Goal: Task Accomplishment & Management: Use online tool/utility

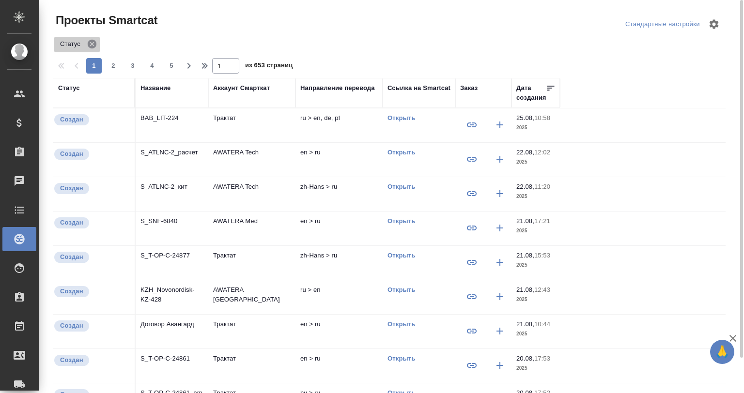
click at [90, 40] on icon at bounding box center [92, 44] width 11 height 11
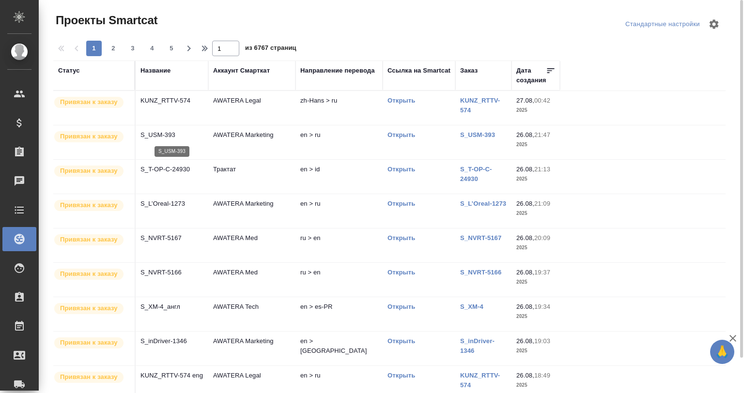
click at [170, 137] on p "S_USM-393" at bounding box center [171, 135] width 63 height 10
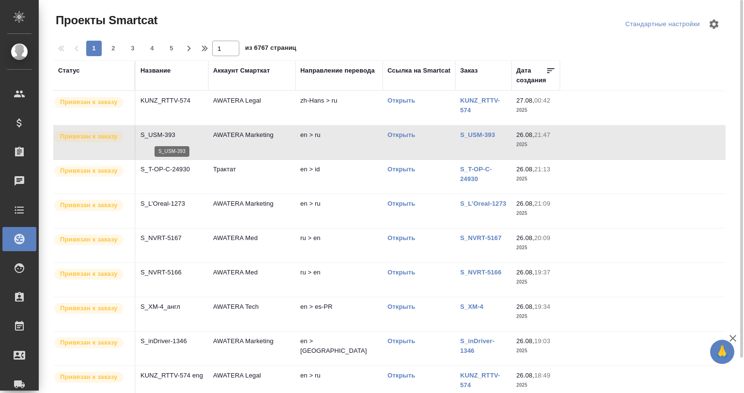
click at [170, 137] on p "S_USM-393" at bounding box center [171, 135] width 63 height 10
click at [170, 47] on span "5" at bounding box center [171, 49] width 15 height 10
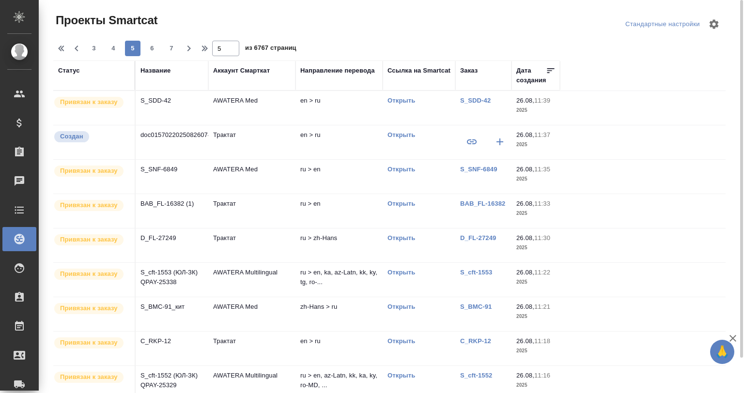
click at [172, 174] on td "S_SNF-6849" at bounding box center [172, 177] width 73 height 34
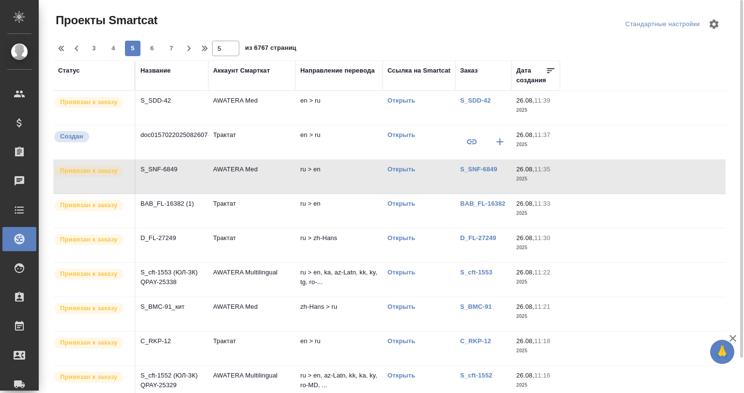
click at [172, 174] on td "S_SNF-6849" at bounding box center [172, 177] width 73 height 34
click at [265, 353] on td "Трактат" at bounding box center [251, 349] width 87 height 34
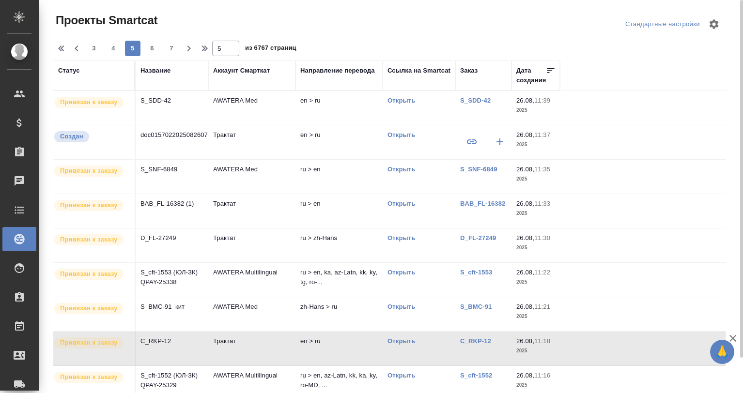
click at [265, 353] on td "Трактат" at bounding box center [251, 349] width 87 height 34
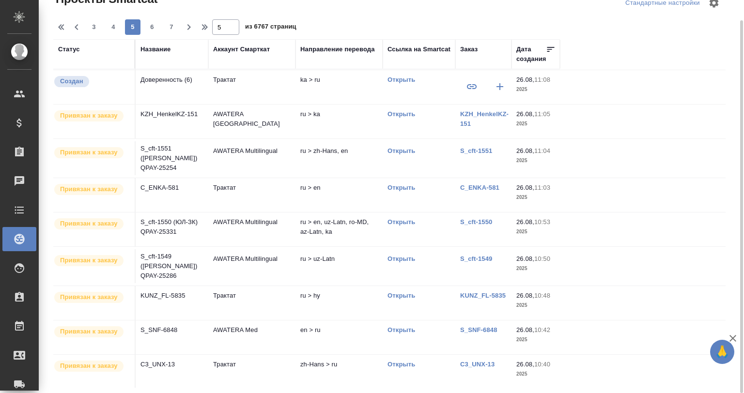
scroll to position [367, 0]
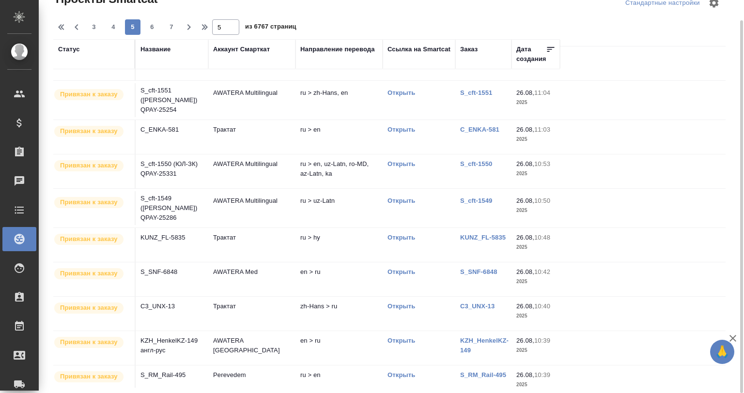
click at [250, 263] on td "AWATERA Med" at bounding box center [251, 279] width 87 height 34
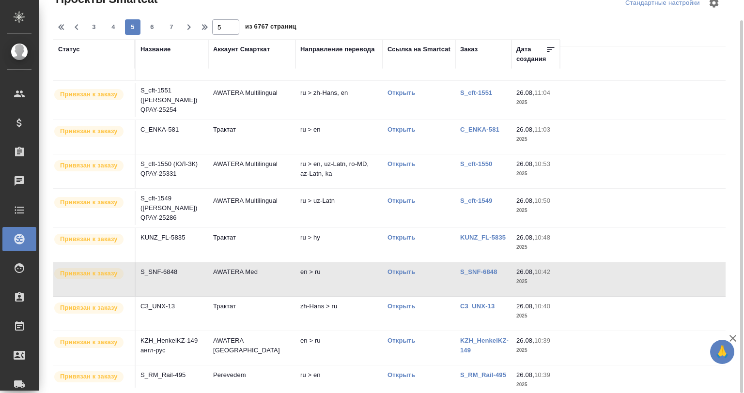
click at [250, 263] on td "AWATERA Med" at bounding box center [251, 279] width 87 height 34
click at [172, 20] on button "7" at bounding box center [171, 26] width 15 height 15
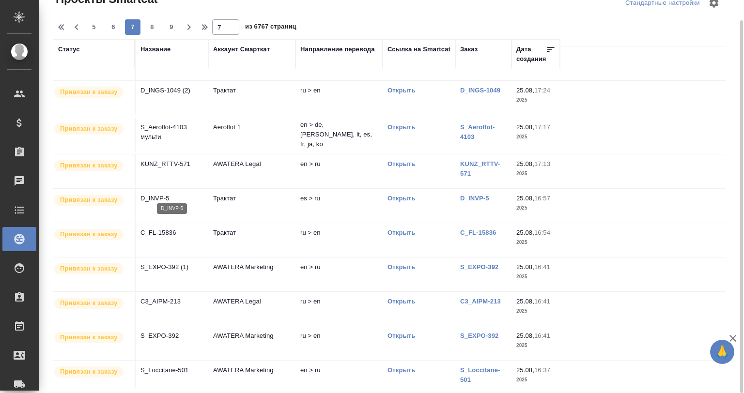
click at [189, 194] on p "D_INVP-5" at bounding box center [171, 199] width 63 height 10
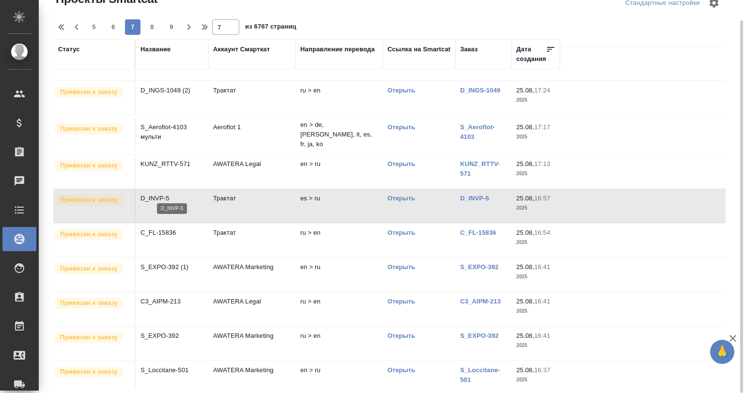
click at [189, 194] on p "D_INVP-5" at bounding box center [171, 199] width 63 height 10
click at [81, 22] on icon "button" at bounding box center [77, 27] width 12 height 12
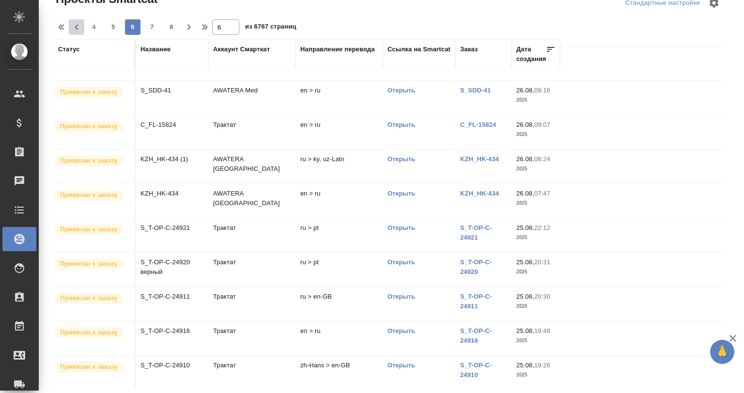
click at [78, 24] on icon "button" at bounding box center [77, 27] width 12 height 12
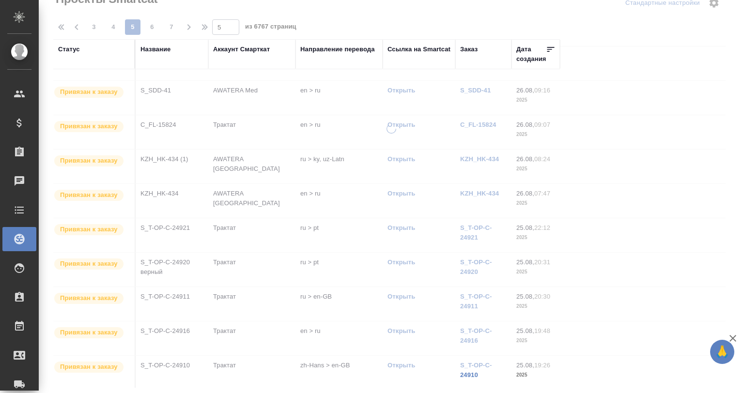
click at [78, 24] on div "Проекты Smartcat Стандартные настройки 3 4 5 6 7 5 из 6767 страниц Статус Назва…" at bounding box center [393, 186] width 691 height 415
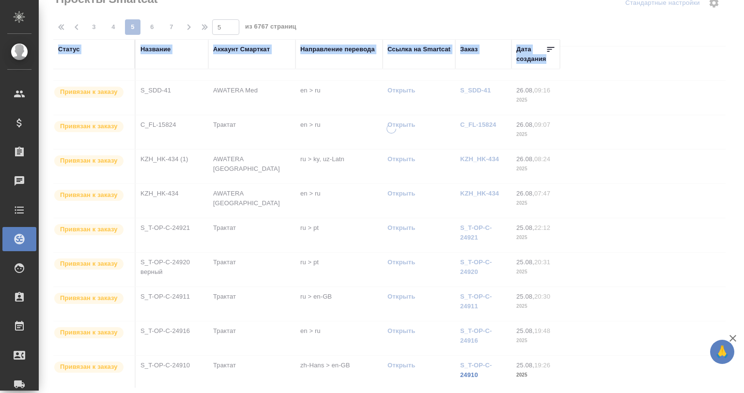
click at [78, 24] on div at bounding box center [391, 175] width 705 height 393
click at [78, 24] on icon "button" at bounding box center [77, 27] width 12 height 12
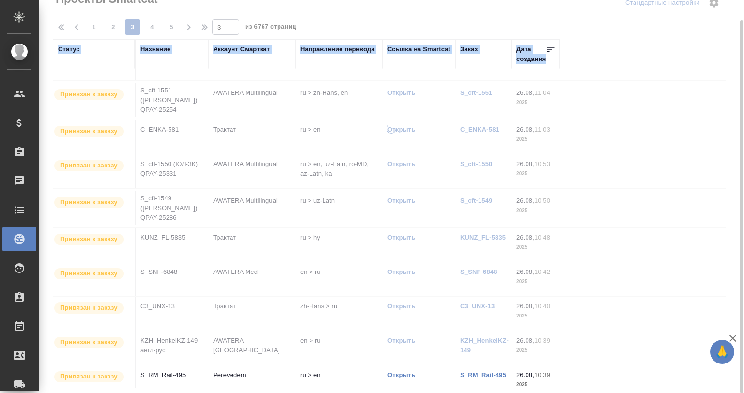
drag, startPoint x: 78, startPoint y: 24, endPoint x: 91, endPoint y: 24, distance: 12.1
click at [91, 24] on div "Проекты Smartcat Стандартные настройки 1 2 3 4 5 3 из 6767 страниц Статус Назва…" at bounding box center [393, 186] width 691 height 415
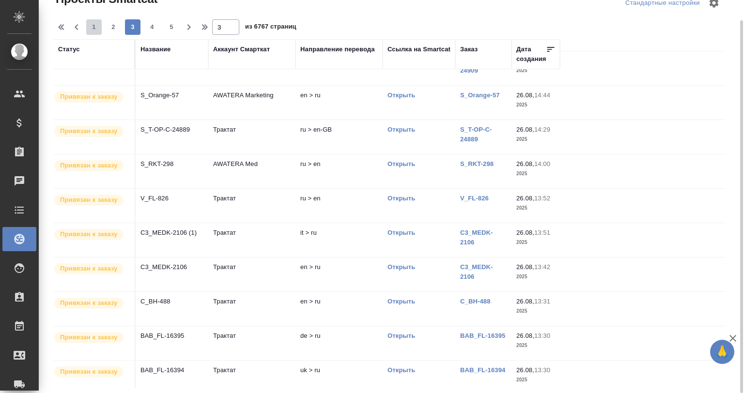
click at [91, 24] on span "1" at bounding box center [93, 27] width 15 height 10
click at [91, 24] on div "Проекты Smartcat Стандартные настройки 1 2 3 4 5 1 из 6767 страниц Статус Назва…" at bounding box center [393, 186] width 691 height 415
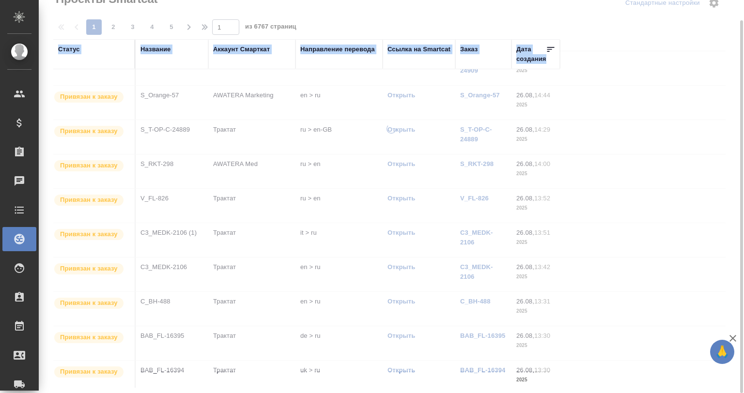
click at [91, 24] on div at bounding box center [391, 175] width 705 height 393
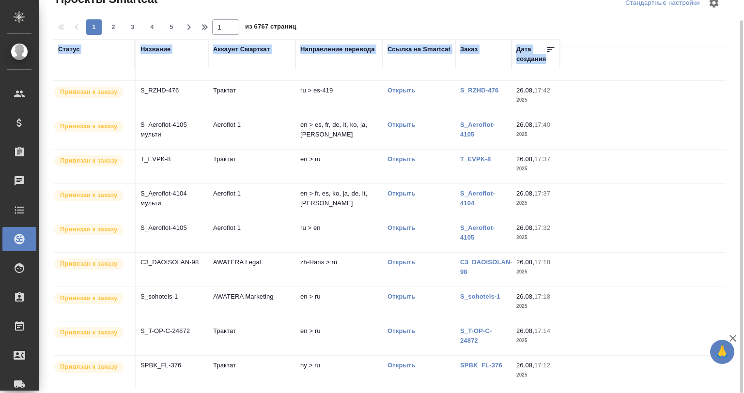
click at [161, 338] on td "S_T-OP-C-24872" at bounding box center [172, 339] width 73 height 34
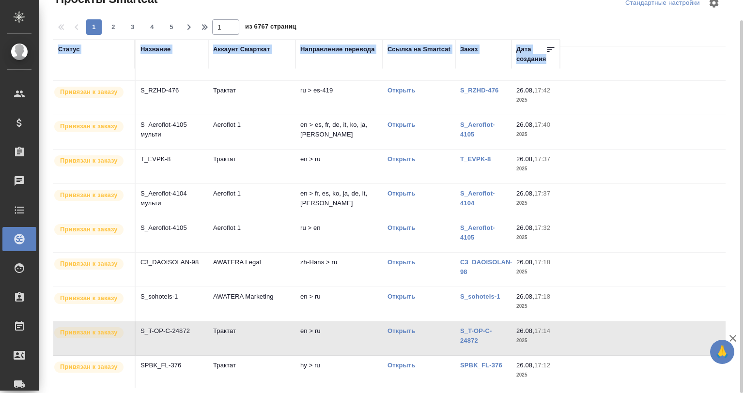
click at [161, 338] on td "S_T-OP-C-24872" at bounding box center [172, 339] width 73 height 34
click at [166, 22] on span "5" at bounding box center [171, 27] width 15 height 10
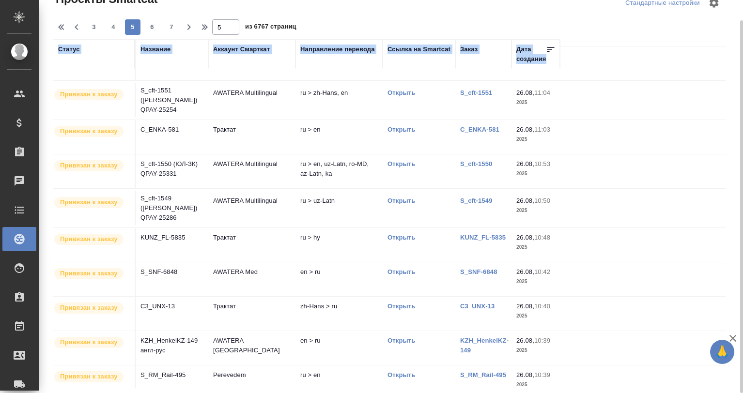
click at [267, 125] on td "Трактат" at bounding box center [251, 137] width 87 height 34
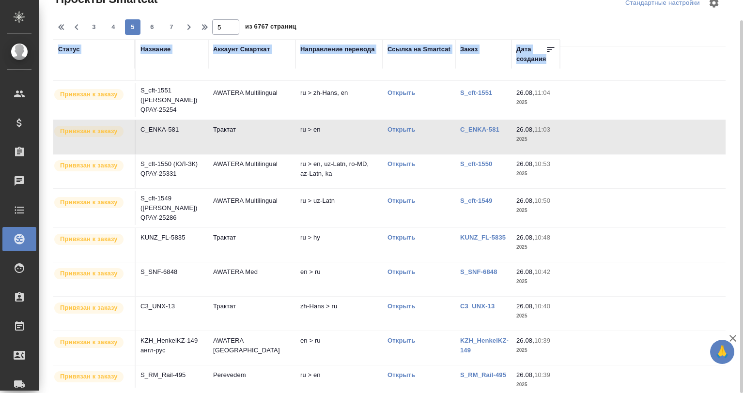
click at [267, 125] on td "Трактат" at bounding box center [251, 137] width 87 height 34
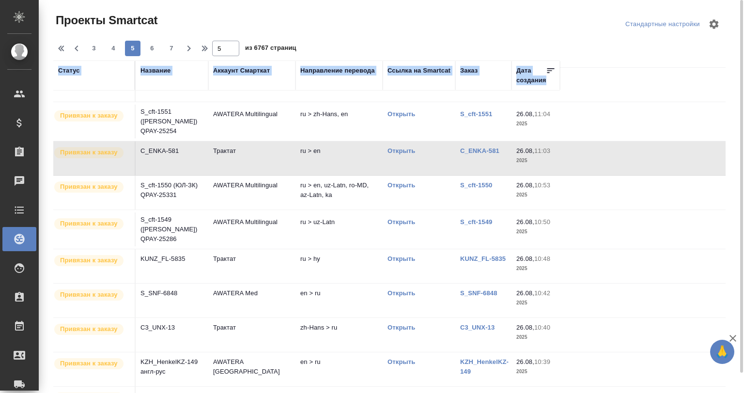
scroll to position [0, 0]
click at [79, 48] on icon "button" at bounding box center [77, 49] width 12 height 12
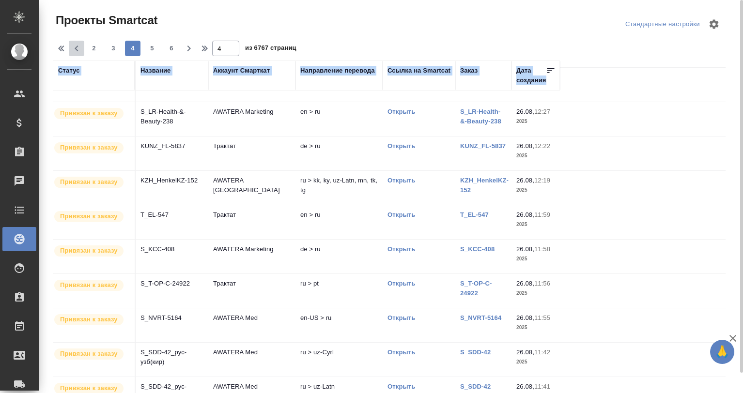
click at [79, 47] on icon "button" at bounding box center [77, 49] width 12 height 12
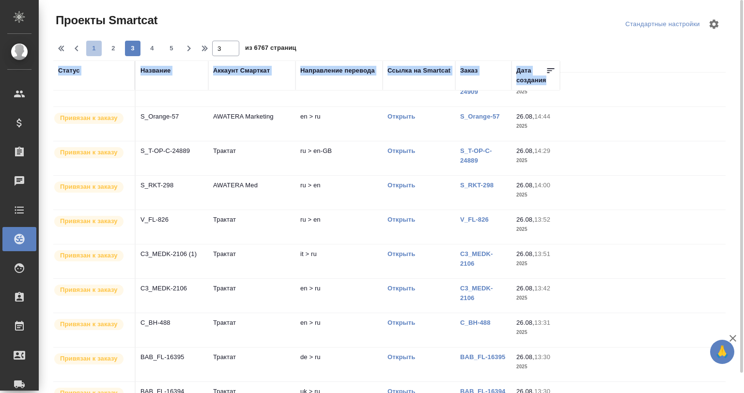
click at [89, 45] on span "1" at bounding box center [93, 49] width 15 height 10
type input "1"
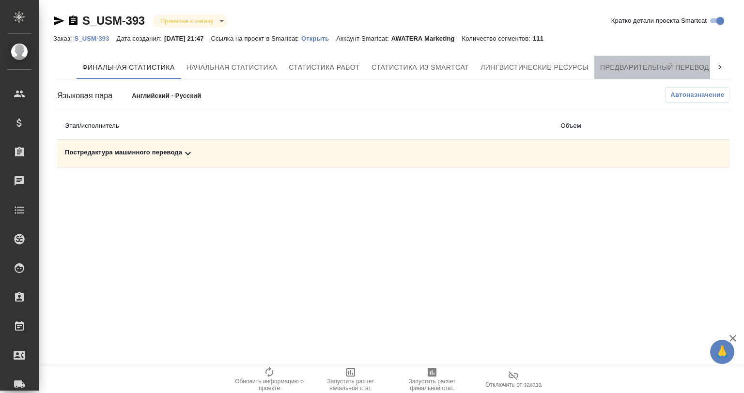
click at [678, 62] on span "Предварительный перевод" at bounding box center [654, 68] width 109 height 12
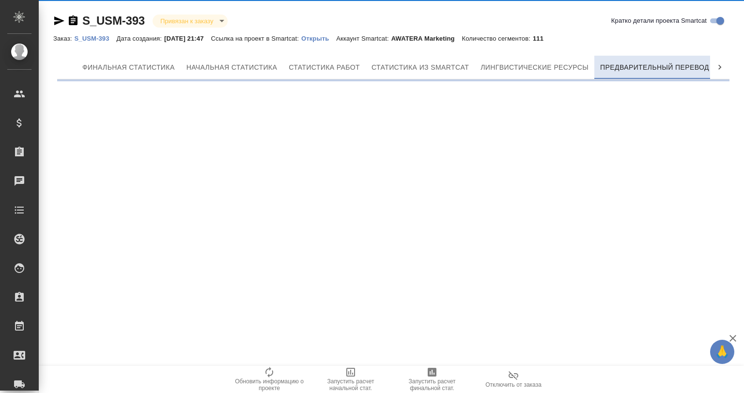
scroll to position [0, 4]
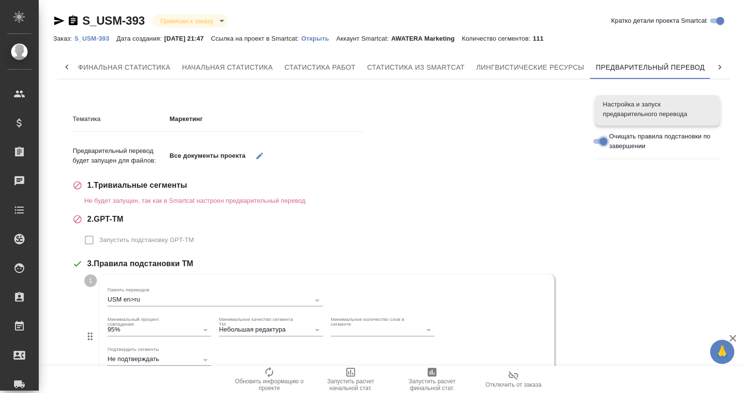
click at [601, 143] on input "Очищать правила подстановки по завершении" at bounding box center [603, 142] width 35 height 12
click at [601, 143] on input "Очищать правила подстановки по завершении" at bounding box center [595, 142] width 35 height 12
checkbox input "true"
click at [618, 236] on div "Тематика Маркетинг Предварительный перевод будет запущен для файлов: Все докуме…" at bounding box center [393, 393] width 672 height 612
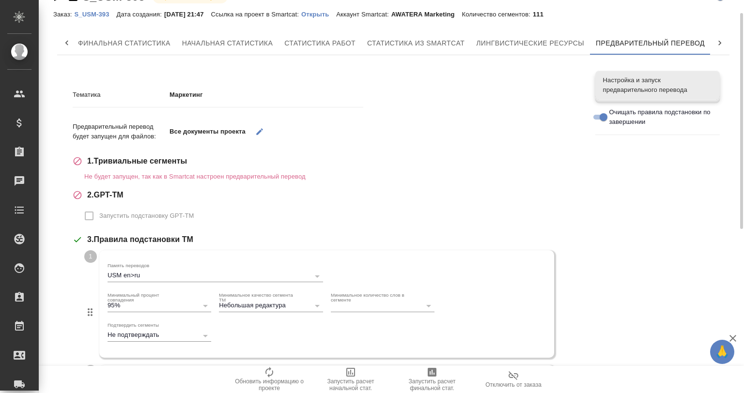
scroll to position [0, 0]
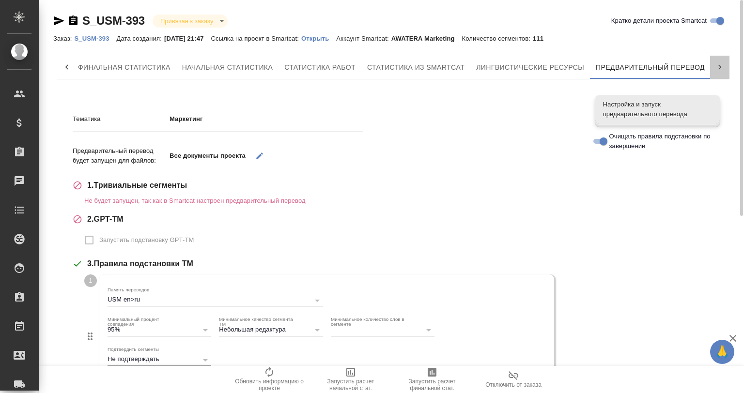
click at [713, 70] on div at bounding box center [719, 67] width 19 height 23
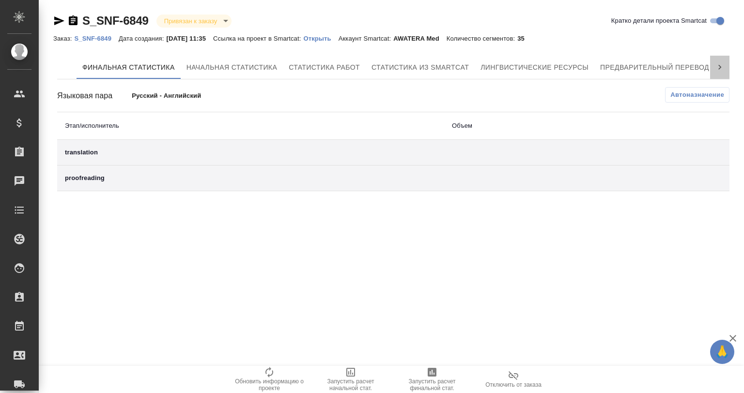
click at [717, 67] on icon at bounding box center [720, 67] width 10 height 10
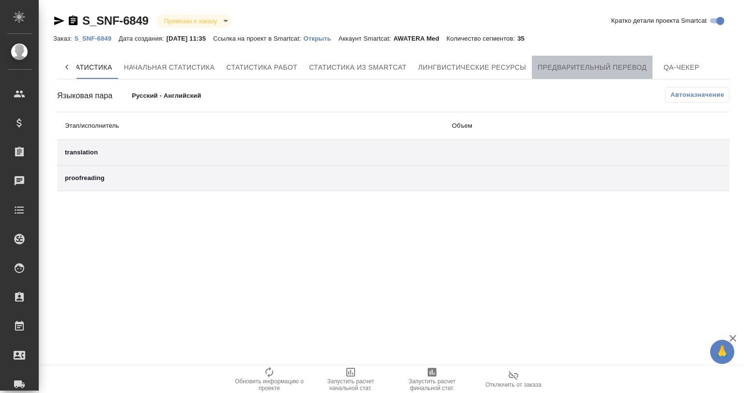
click at [617, 72] on span "Предварительный перевод" at bounding box center [592, 68] width 109 height 12
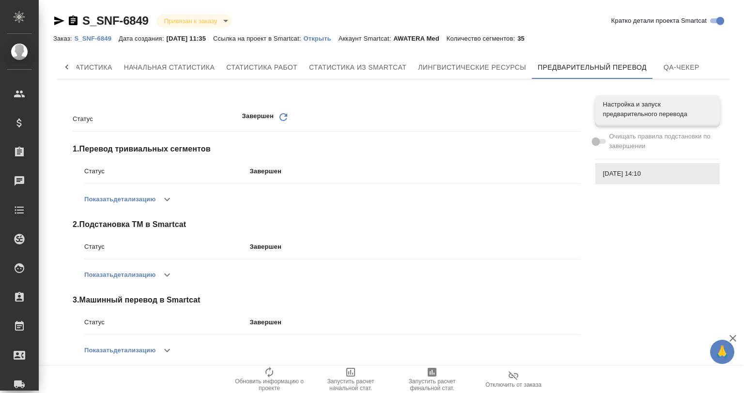
scroll to position [9, 0]
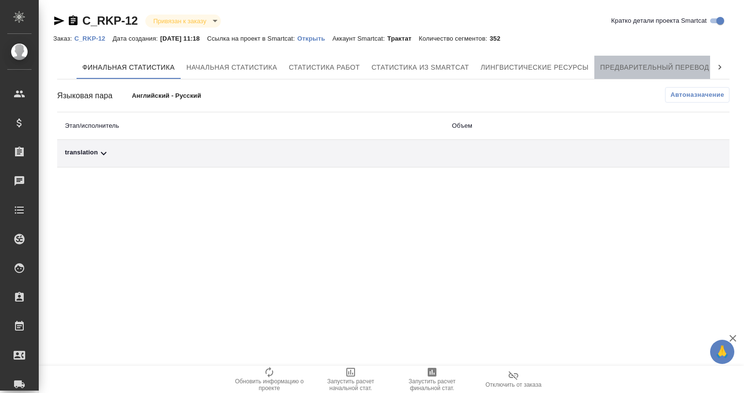
click at [687, 61] on button "Предварительный перевод" at bounding box center [654, 67] width 121 height 23
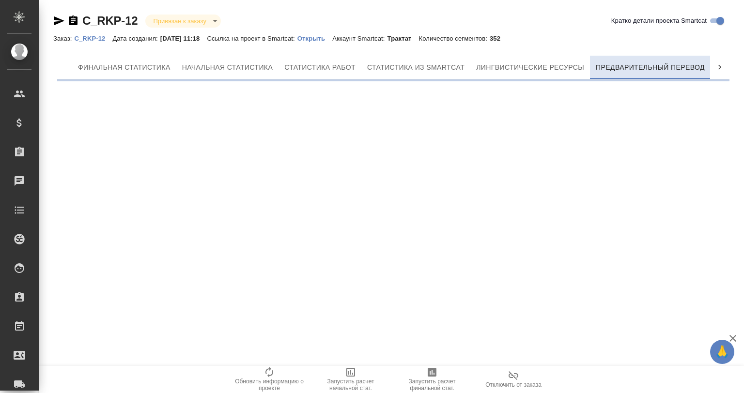
scroll to position [0, 4]
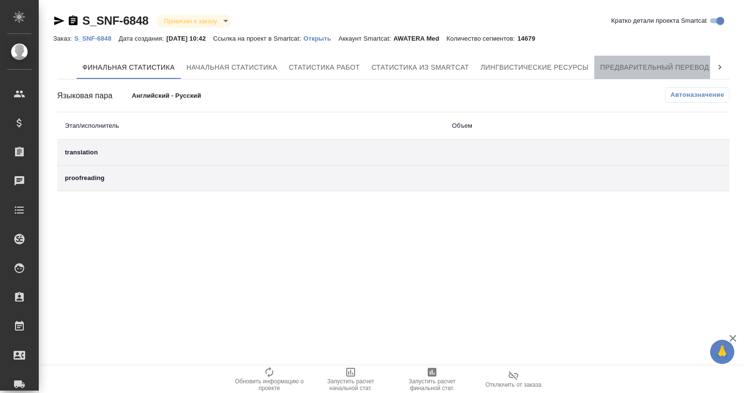
click at [658, 62] on span "Предварительный перевод" at bounding box center [654, 68] width 109 height 12
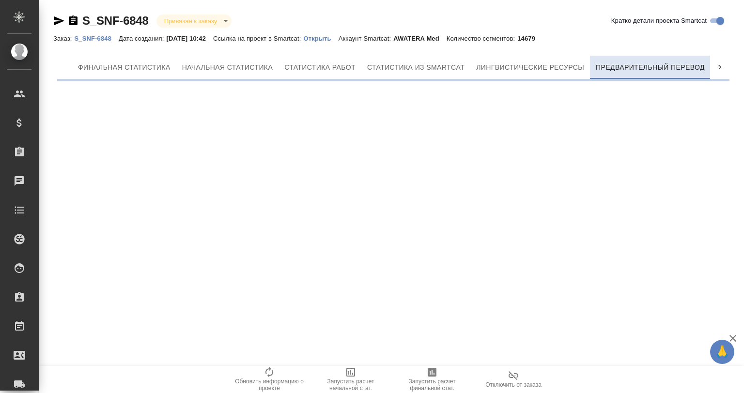
scroll to position [0, 4]
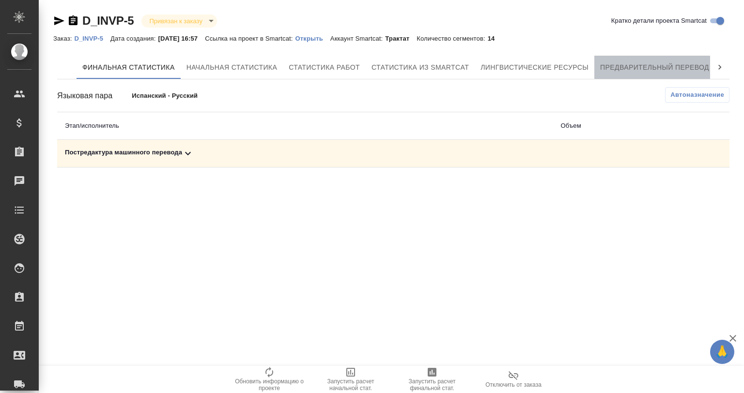
click at [662, 67] on span "Предварительный перевод" at bounding box center [654, 68] width 109 height 12
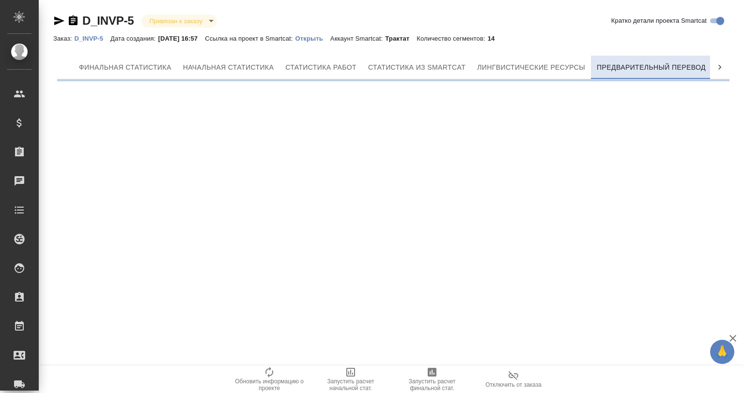
scroll to position [0, 4]
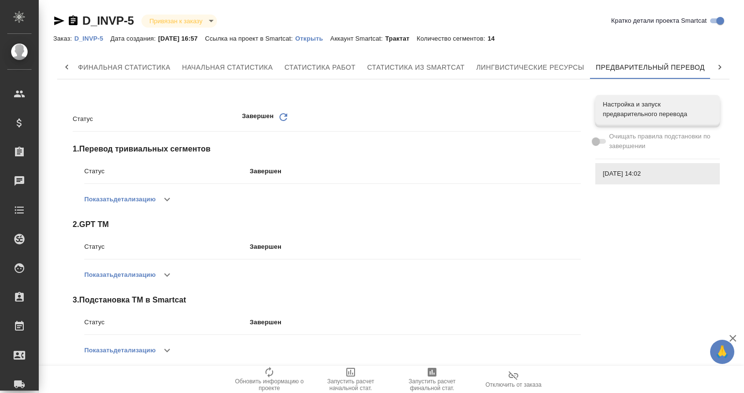
click at [97, 223] on span "2 . GPT TM" at bounding box center [327, 225] width 508 height 12
click at [101, 224] on span "2 . GPT TM" at bounding box center [327, 225] width 508 height 12
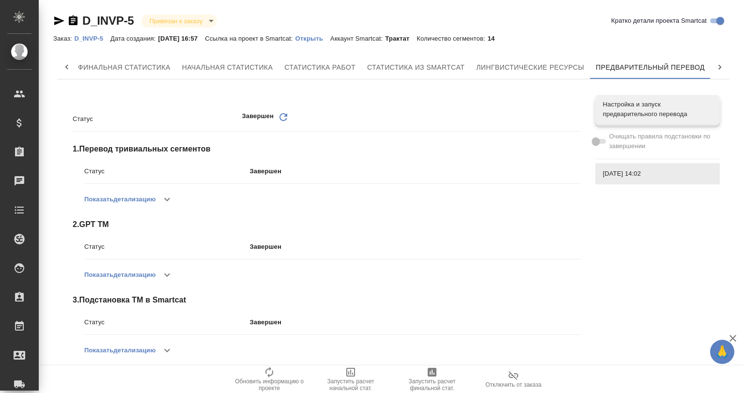
click at [95, 212] on div "Статус Завершен Обновить 1 . Перевод тривиальных сегментов Статус Завершен Пока…" at bounding box center [327, 312] width 508 height 418
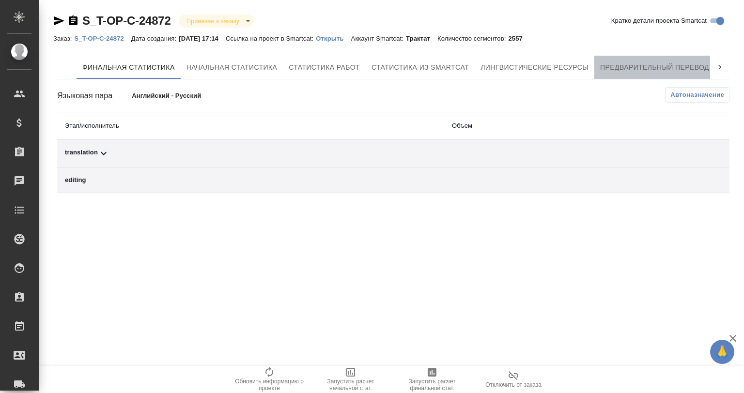
click at [664, 70] on span "Предварительный перевод" at bounding box center [654, 68] width 109 height 12
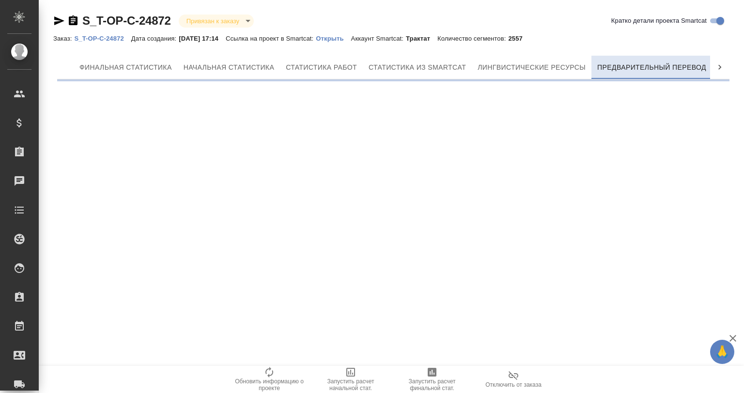
scroll to position [0, 4]
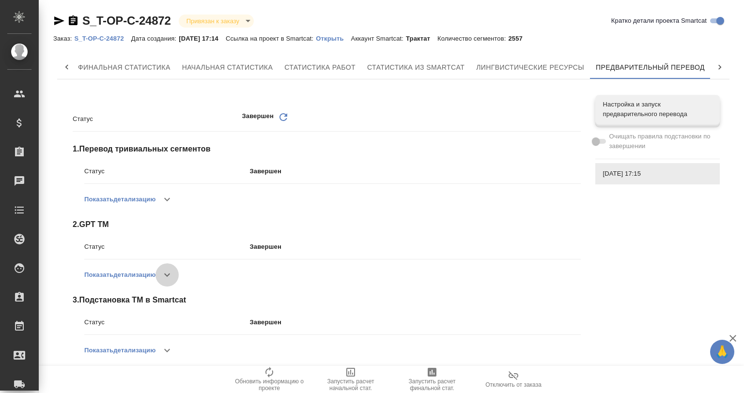
click at [168, 273] on icon "button" at bounding box center [167, 275] width 12 height 12
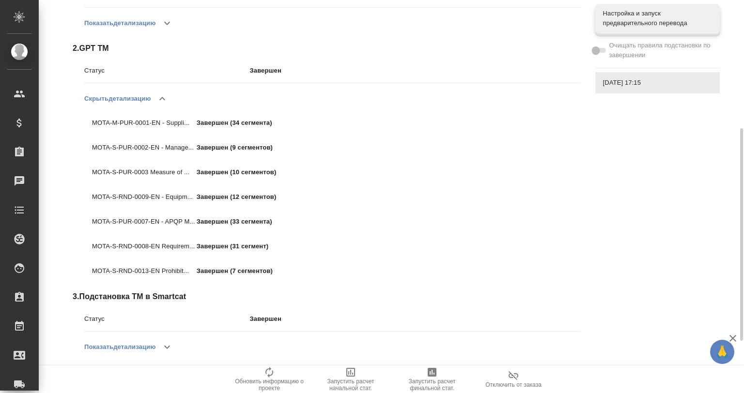
scroll to position [198, 0]
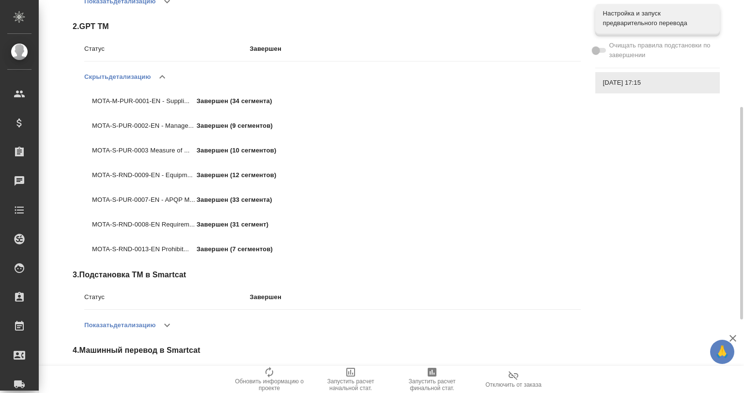
click at [159, 80] on icon "button" at bounding box center [162, 77] width 12 height 12
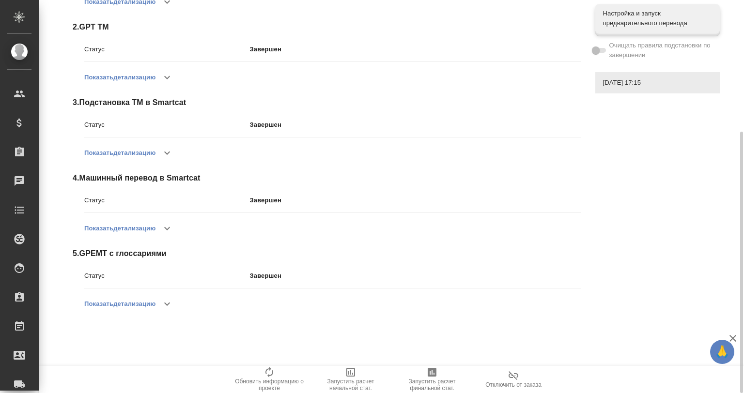
scroll to position [198, 0]
click at [163, 152] on icon "button" at bounding box center [167, 153] width 12 height 12
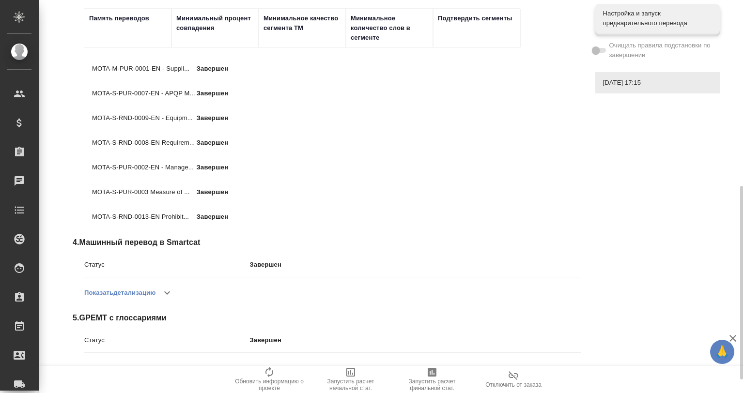
scroll to position [405, 0]
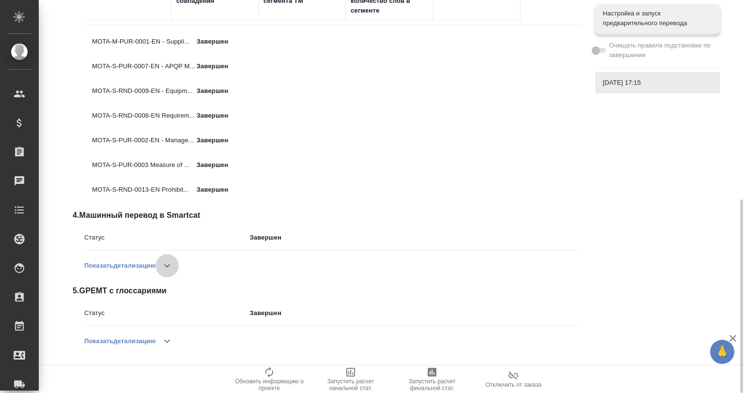
click at [169, 263] on icon "button" at bounding box center [167, 266] width 12 height 12
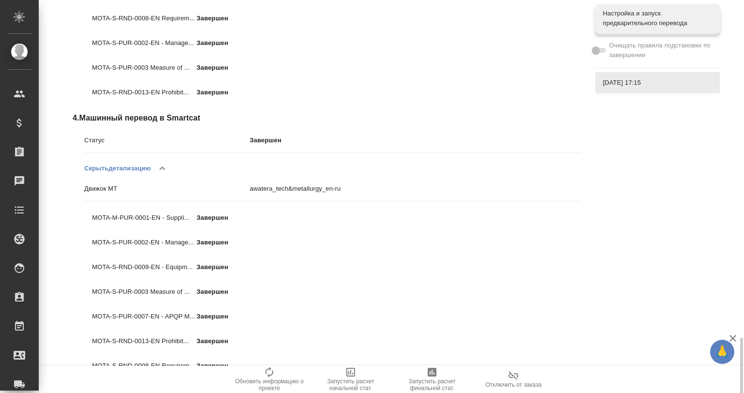
scroll to position [602, 0]
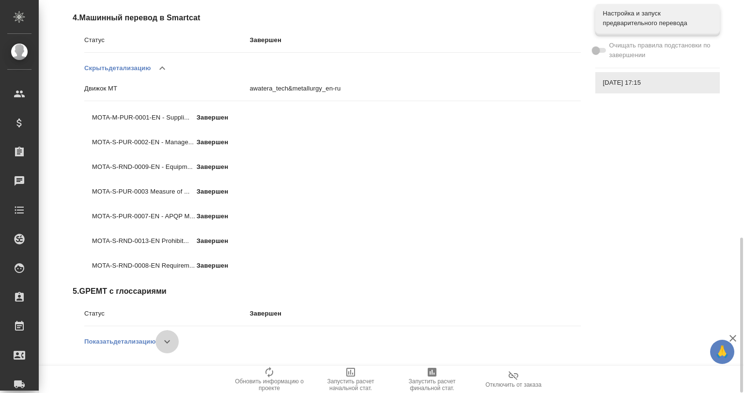
click at [170, 342] on icon "button" at bounding box center [167, 342] width 12 height 12
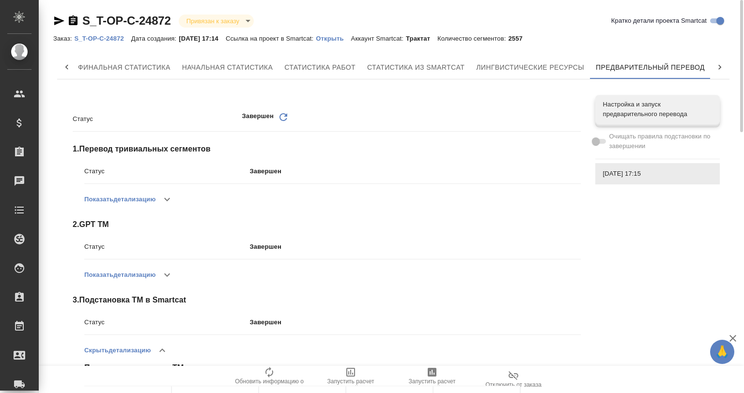
scroll to position [0, 0]
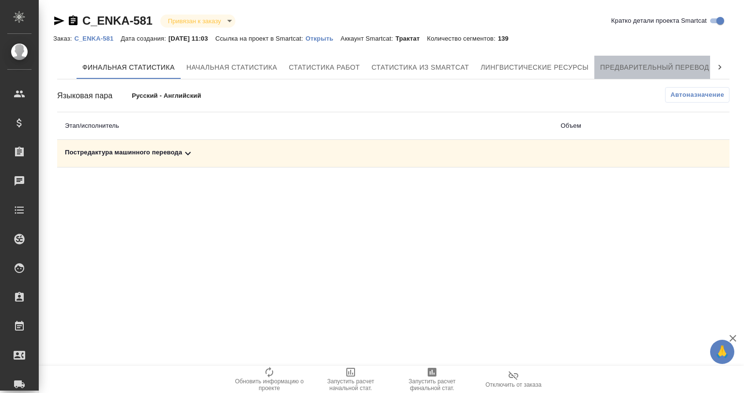
click at [653, 62] on span "Предварительный перевод" at bounding box center [654, 68] width 109 height 12
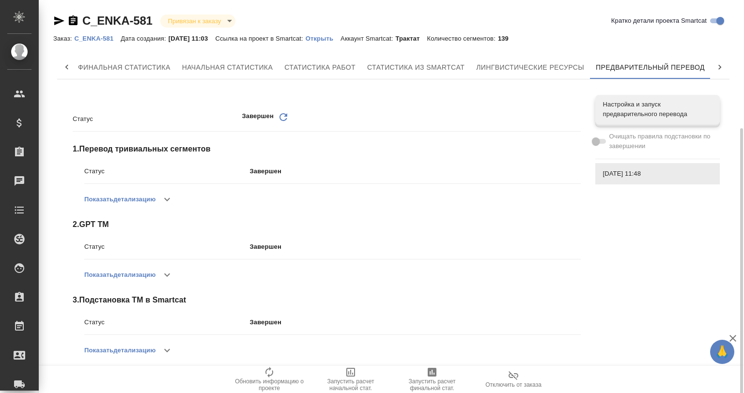
scroll to position [160, 0]
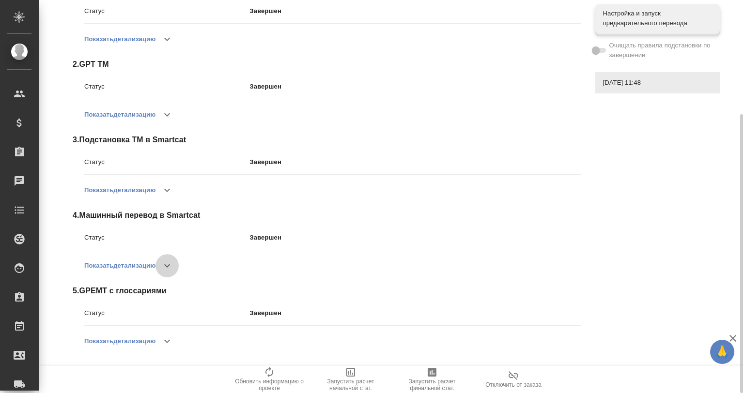
click at [161, 266] on button "button" at bounding box center [166, 265] width 23 height 23
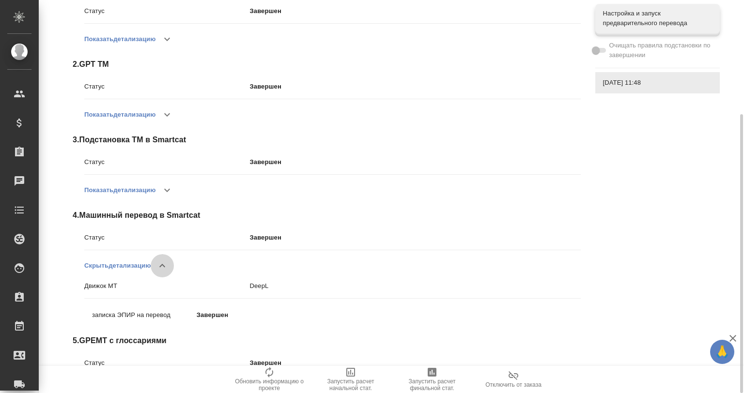
click at [161, 266] on icon "button" at bounding box center [162, 265] width 6 height 3
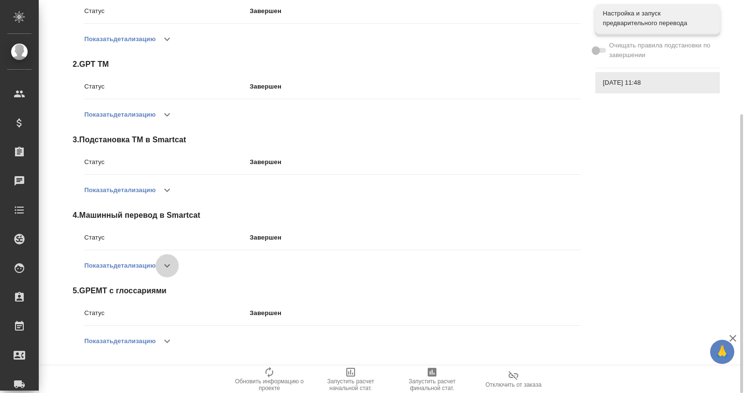
click at [161, 266] on button "button" at bounding box center [166, 265] width 23 height 23
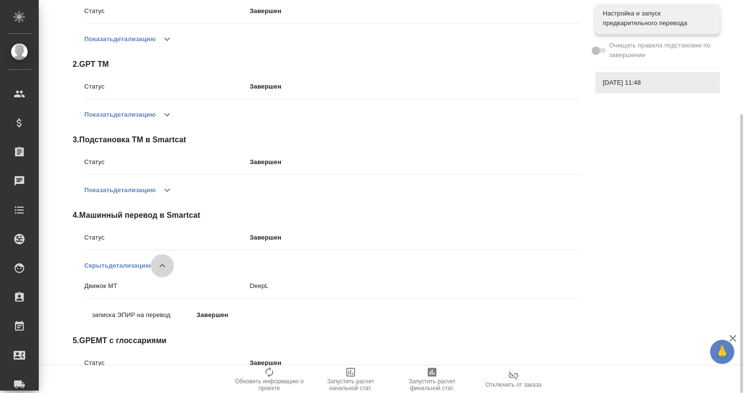
click at [161, 266] on icon "button" at bounding box center [162, 265] width 6 height 3
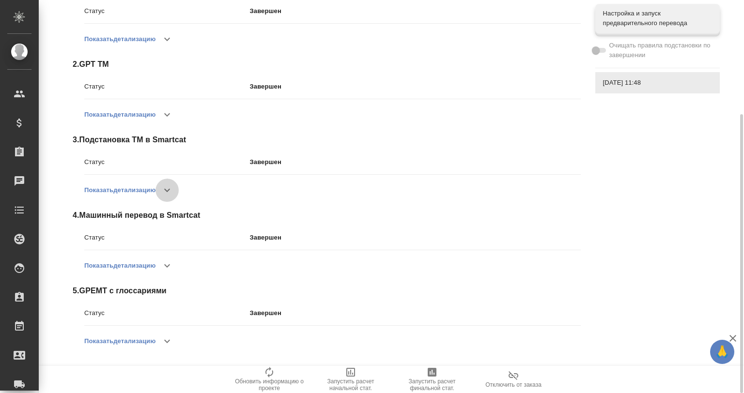
click at [171, 194] on icon "button" at bounding box center [167, 191] width 12 height 12
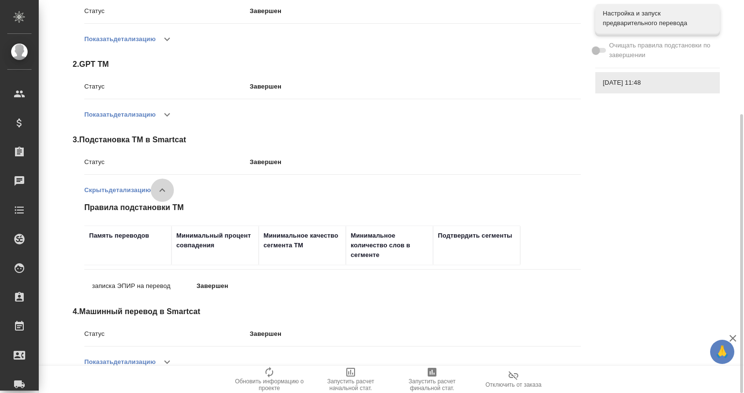
click at [171, 194] on button "button" at bounding box center [162, 190] width 23 height 23
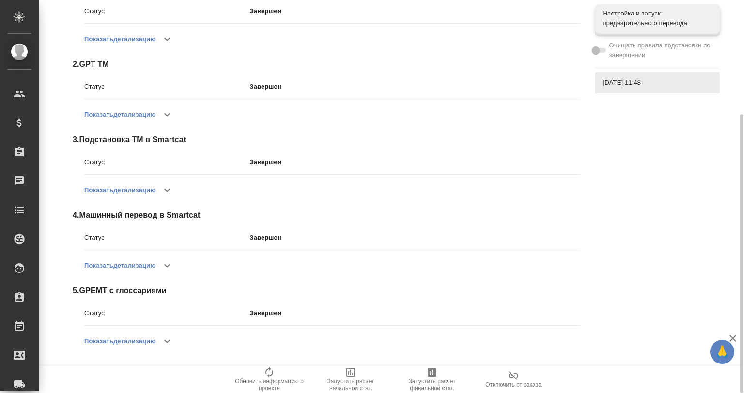
scroll to position [0, 0]
